Goal: Information Seeking & Learning: Learn about a topic

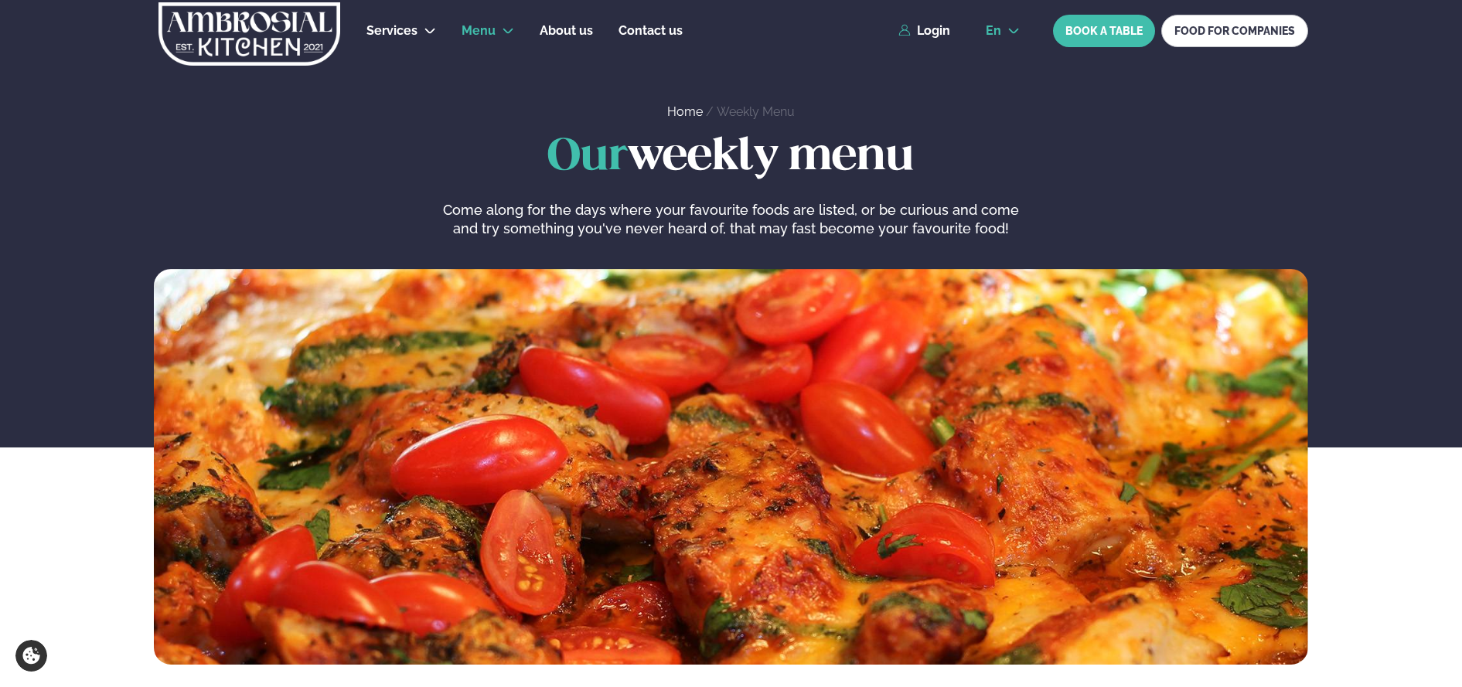
click at [1010, 29] on icon at bounding box center [1013, 31] width 12 height 12
click at [999, 84] on link "is" at bounding box center [1002, 89] width 59 height 31
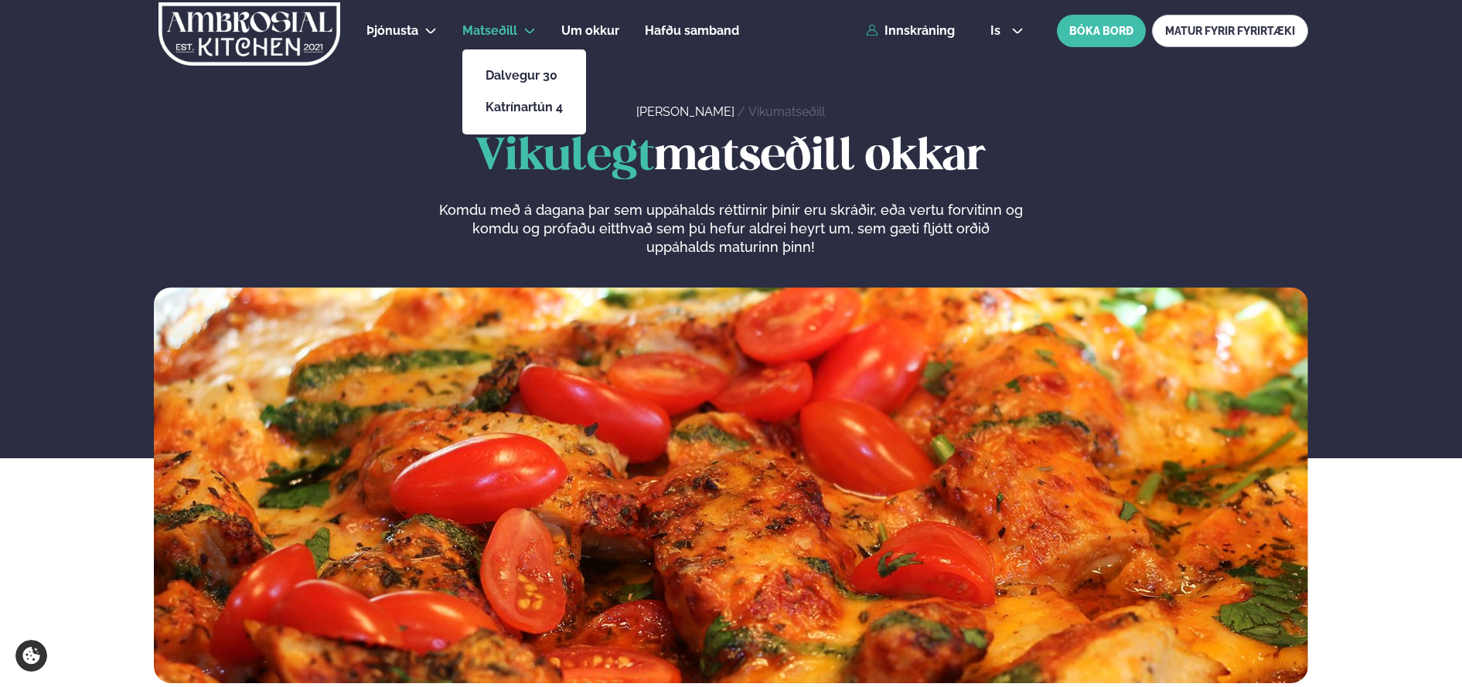
click at [530, 29] on icon at bounding box center [529, 31] width 12 height 12
click at [518, 71] on link "Dalvegur 30" at bounding box center [524, 76] width 77 height 12
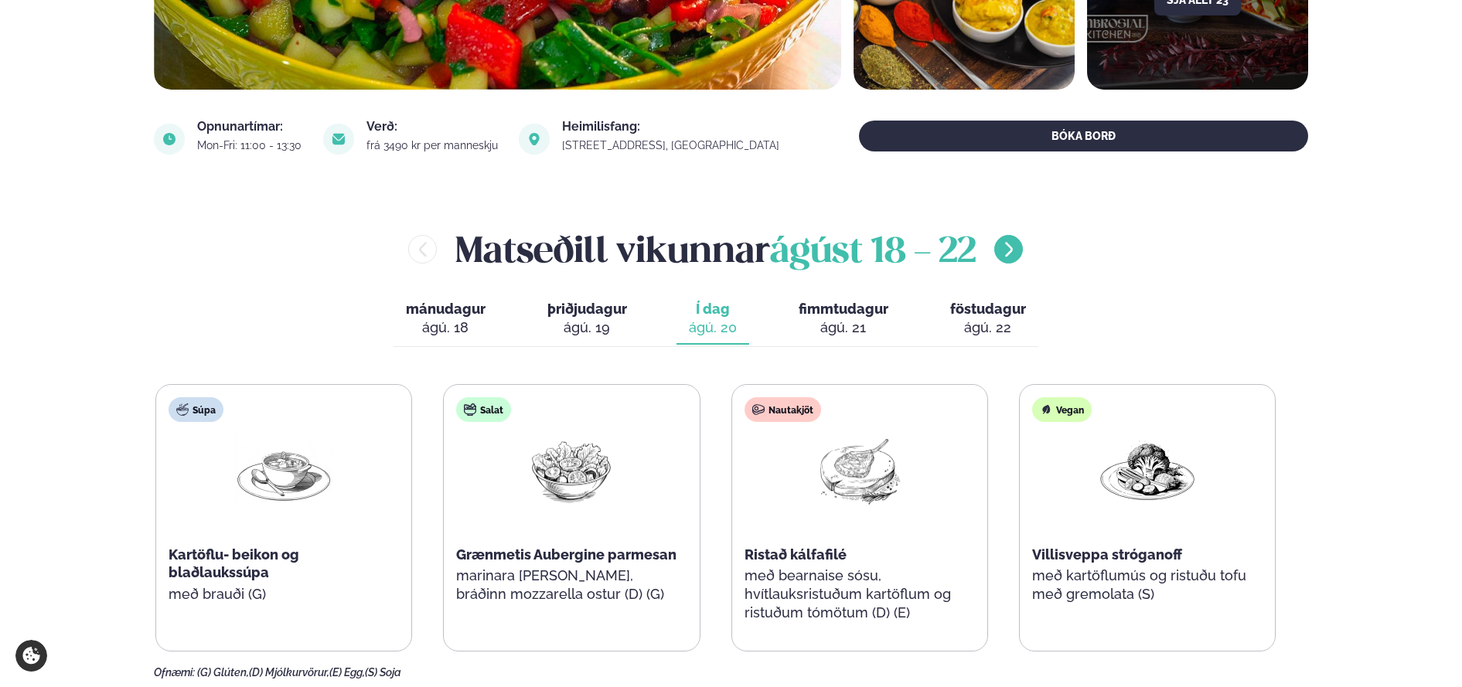
scroll to position [619, 0]
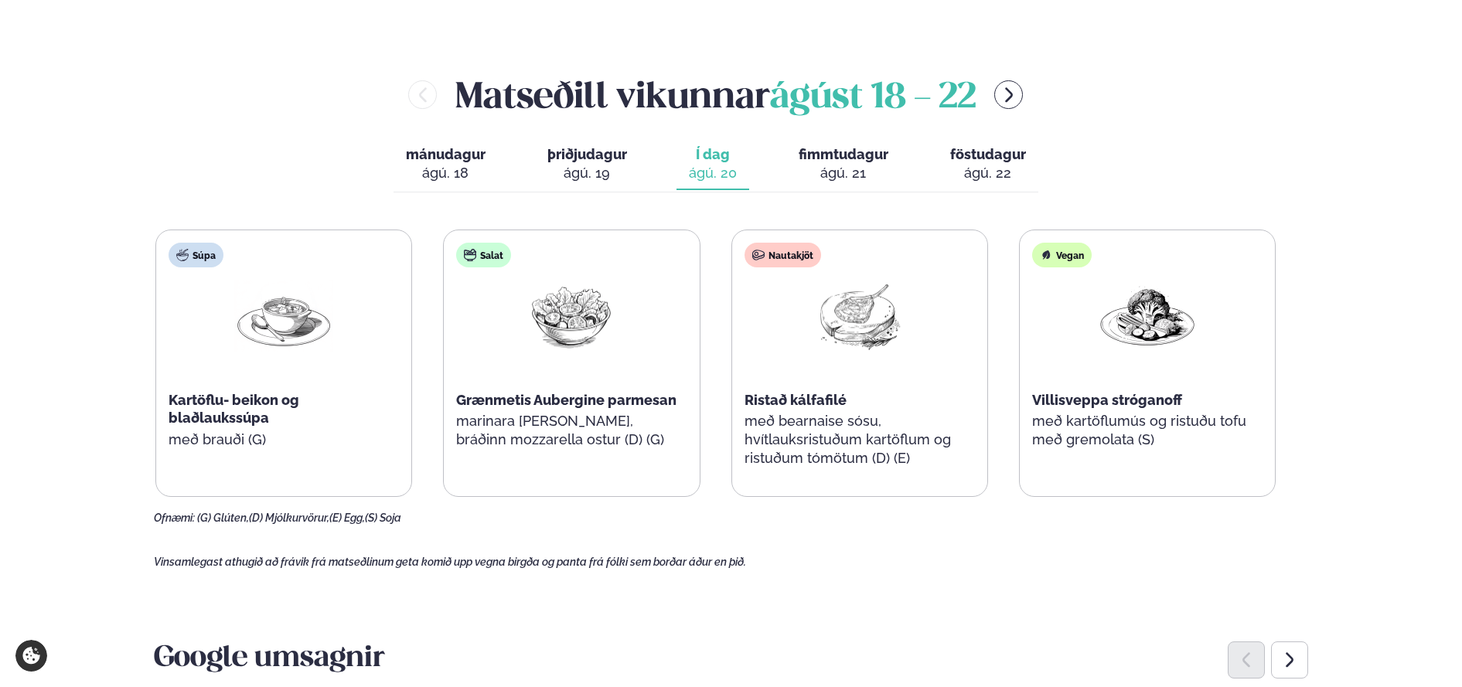
click at [835, 158] on span "fimmtudagur" at bounding box center [844, 154] width 90 height 16
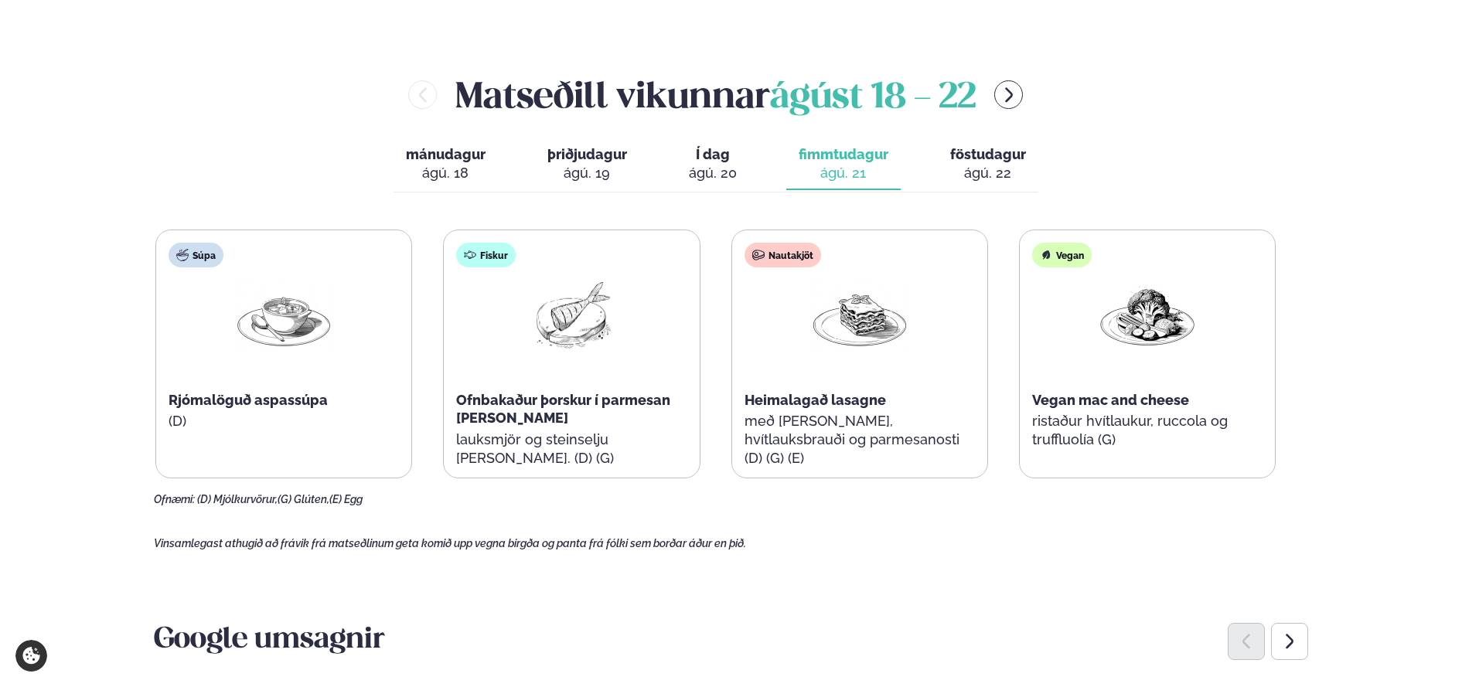
click at [984, 152] on span "föstudagur" at bounding box center [988, 154] width 76 height 16
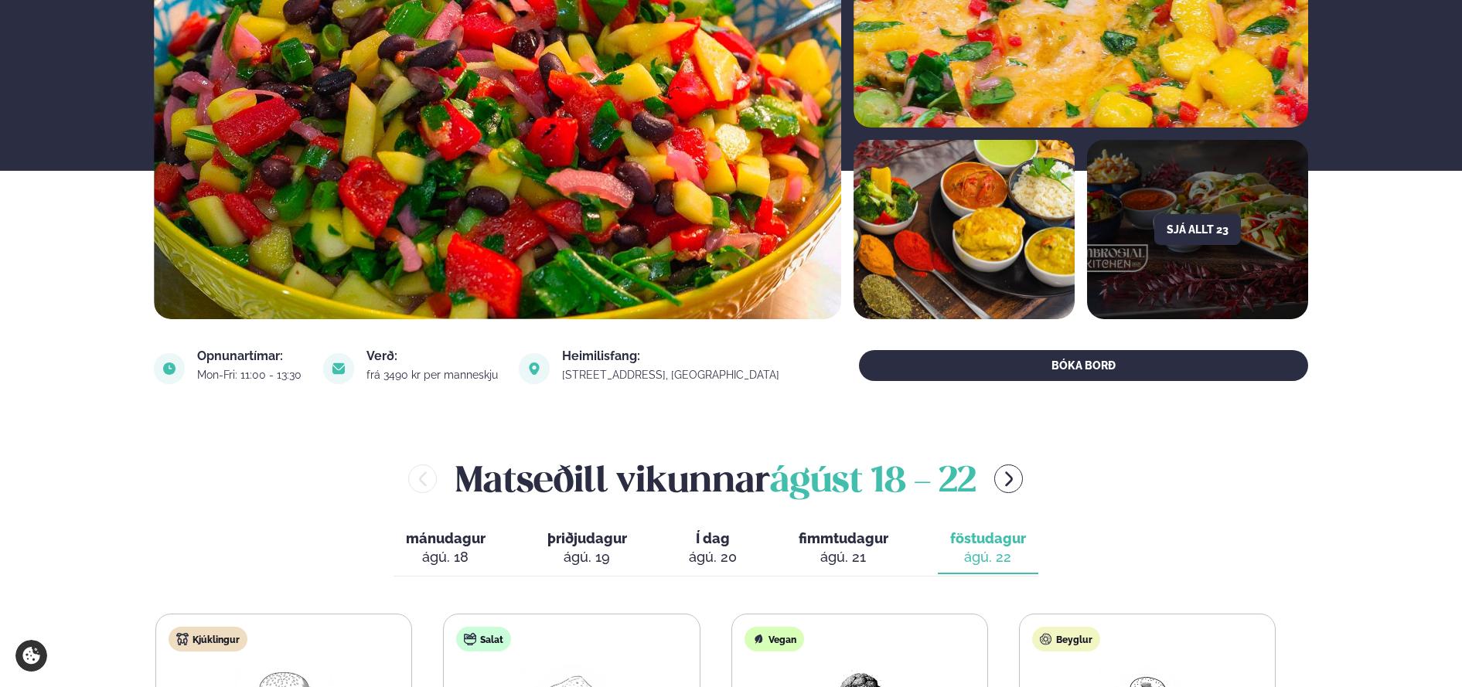
scroll to position [232, 0]
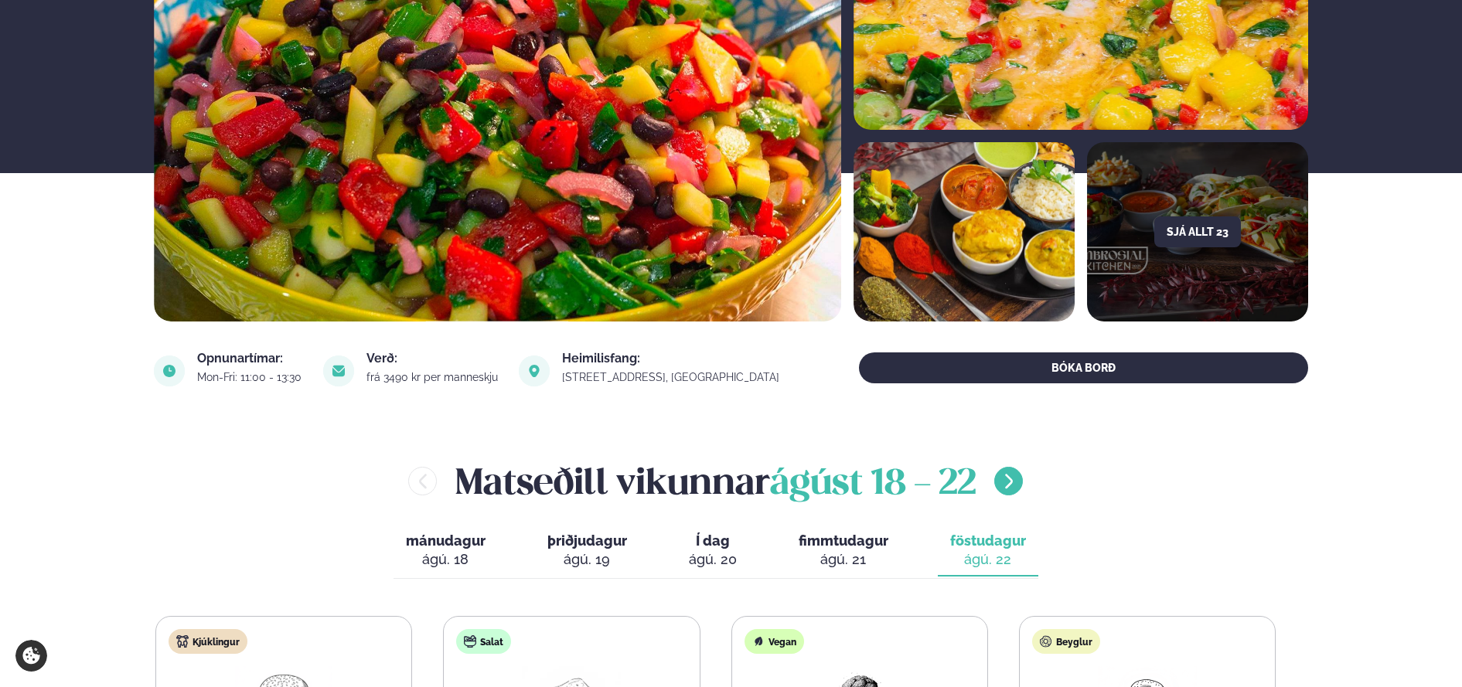
click at [1010, 486] on icon "menu-btn-right" at bounding box center [1009, 481] width 19 height 19
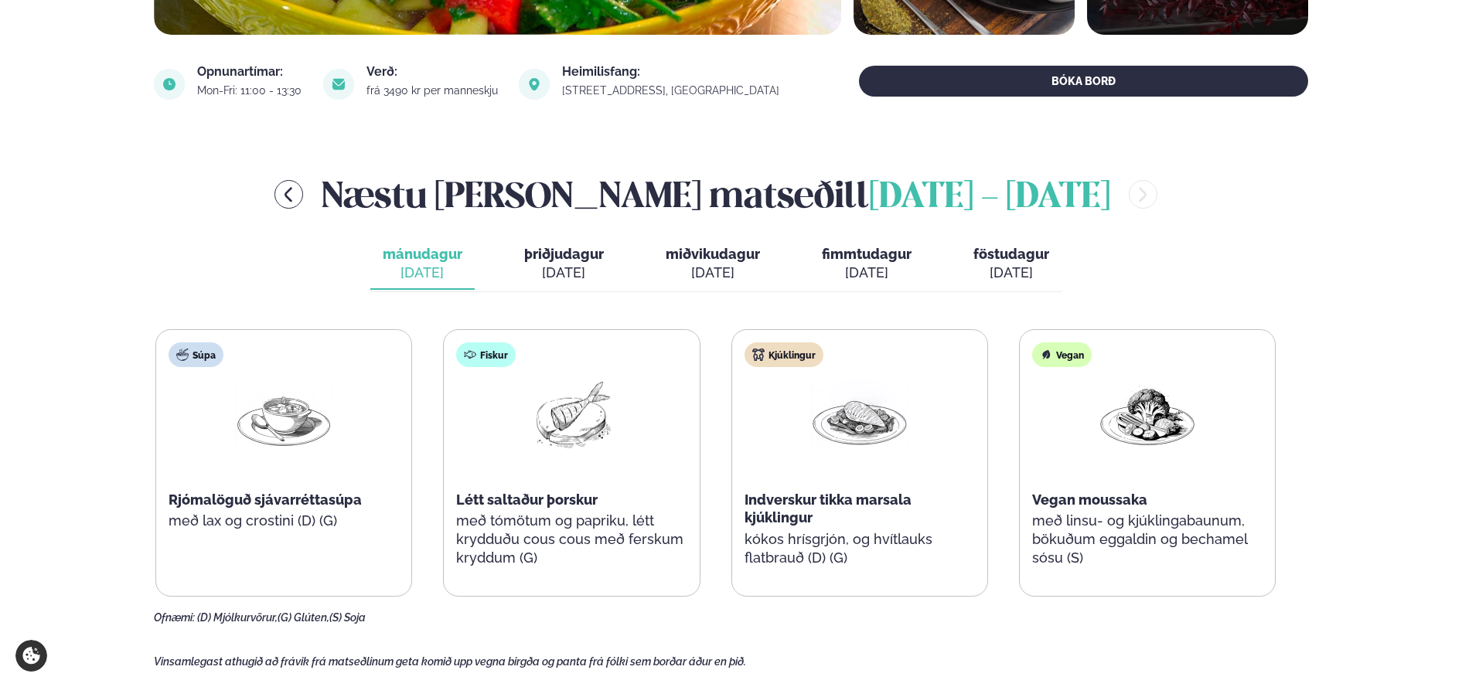
scroll to position [541, 0]
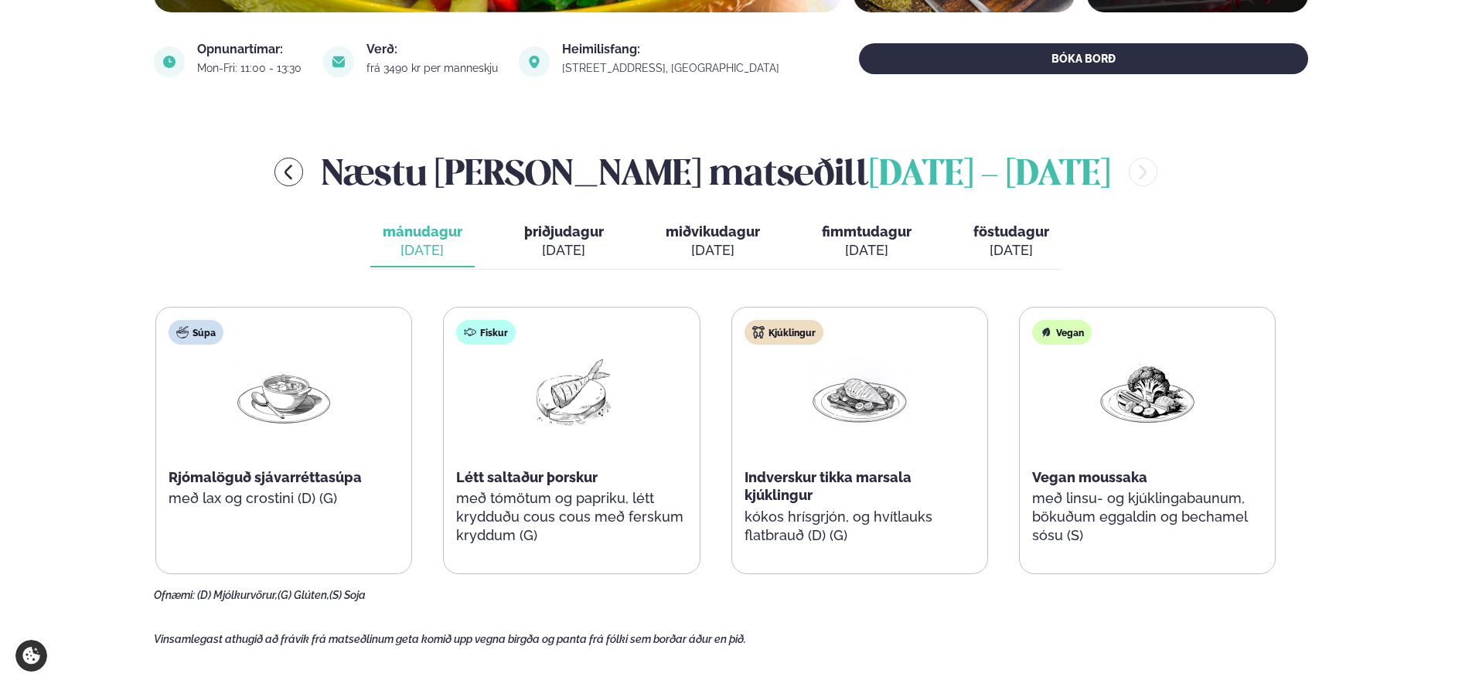
click at [565, 233] on span "þriðjudagur" at bounding box center [564, 231] width 80 height 16
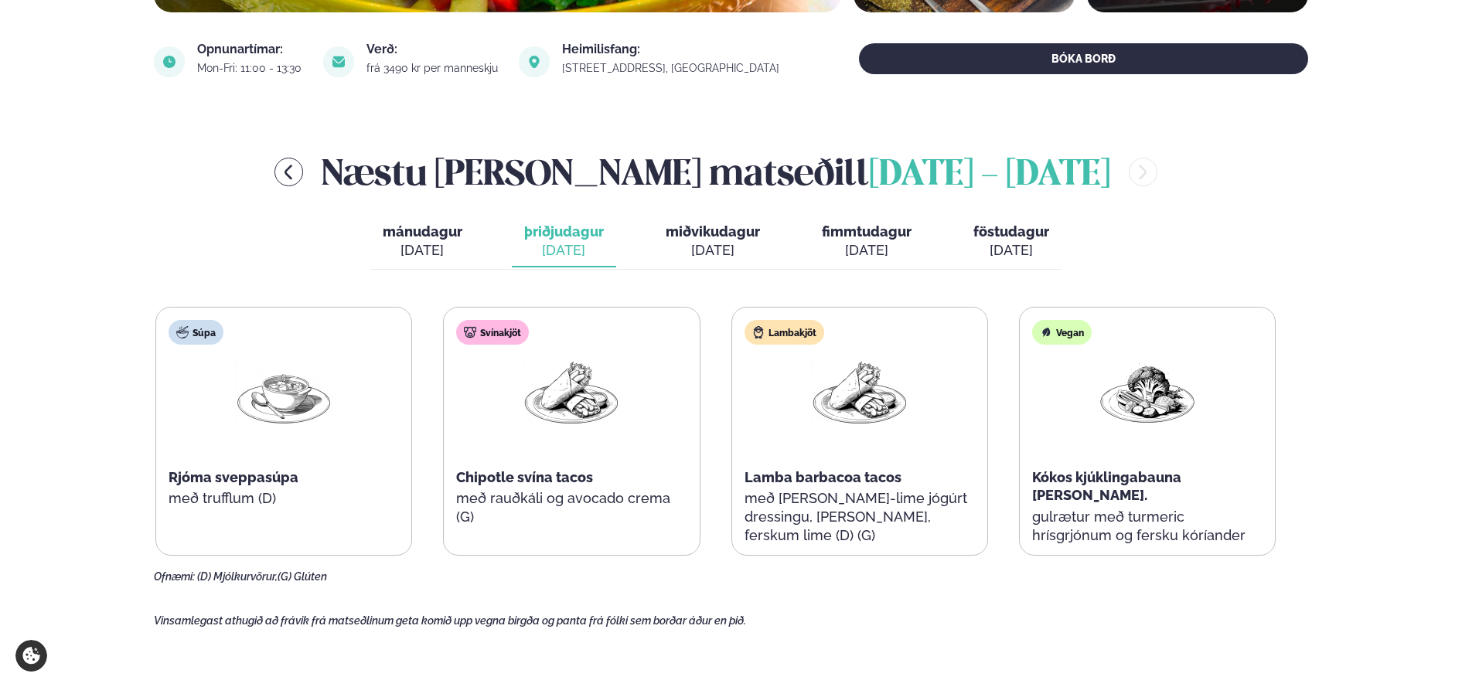
click at [704, 235] on span "miðvikudagur" at bounding box center [713, 231] width 94 height 16
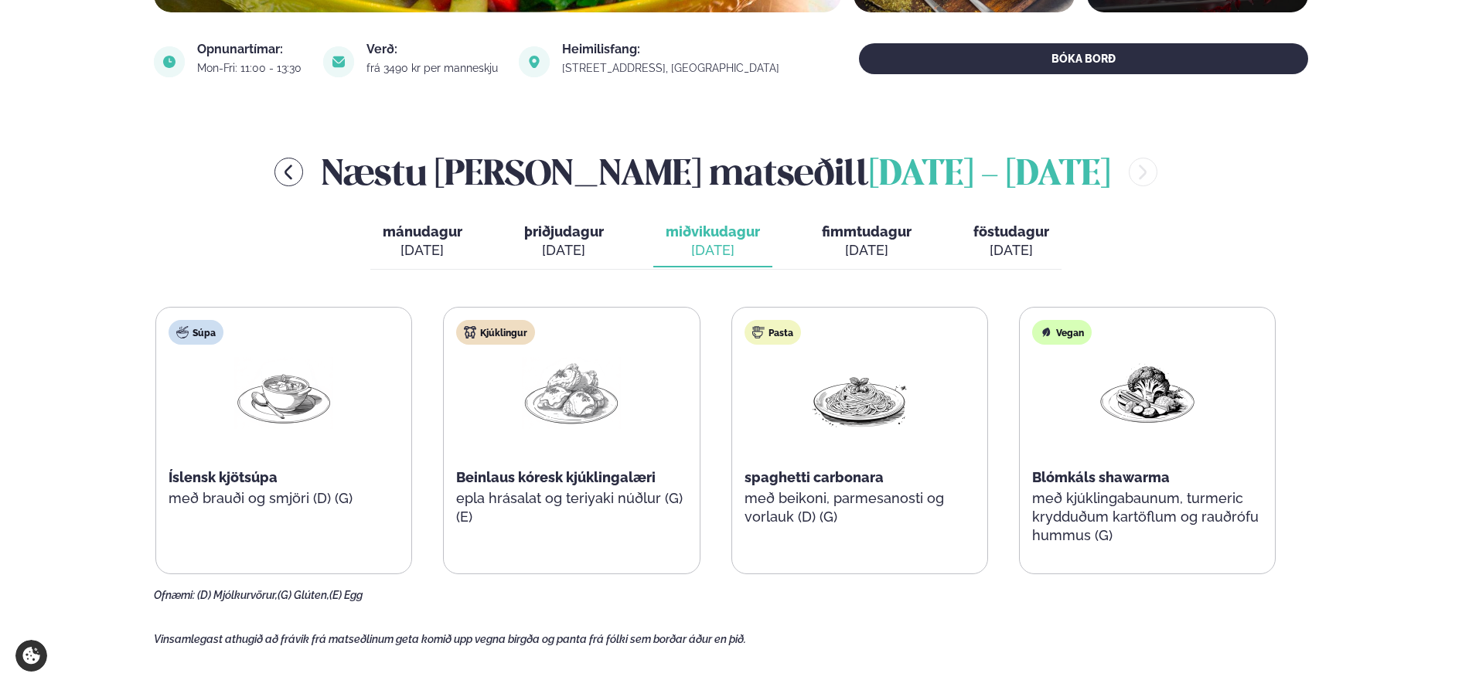
click at [843, 236] on span "fimmtudagur" at bounding box center [867, 231] width 90 height 16
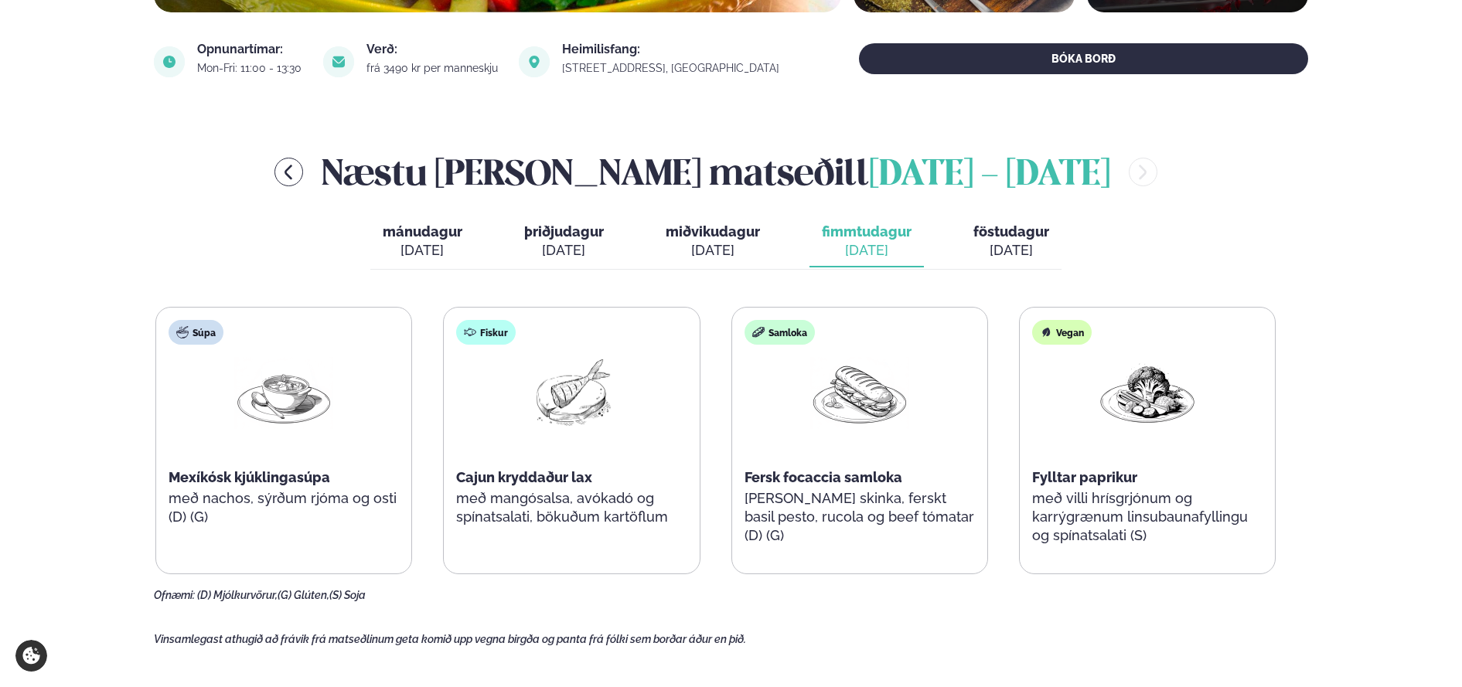
click at [993, 240] on button "föstudagur fös. [DATE]" at bounding box center [1011, 241] width 101 height 51
